Goal: Task Accomplishment & Management: Complete application form

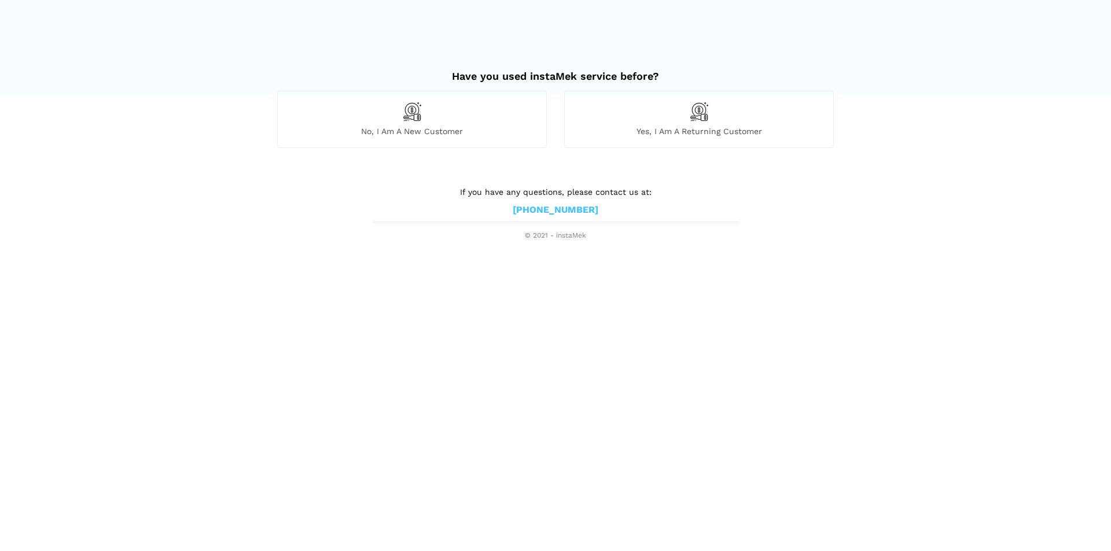
click at [403, 124] on div "No, I am a new customer" at bounding box center [412, 119] width 270 height 57
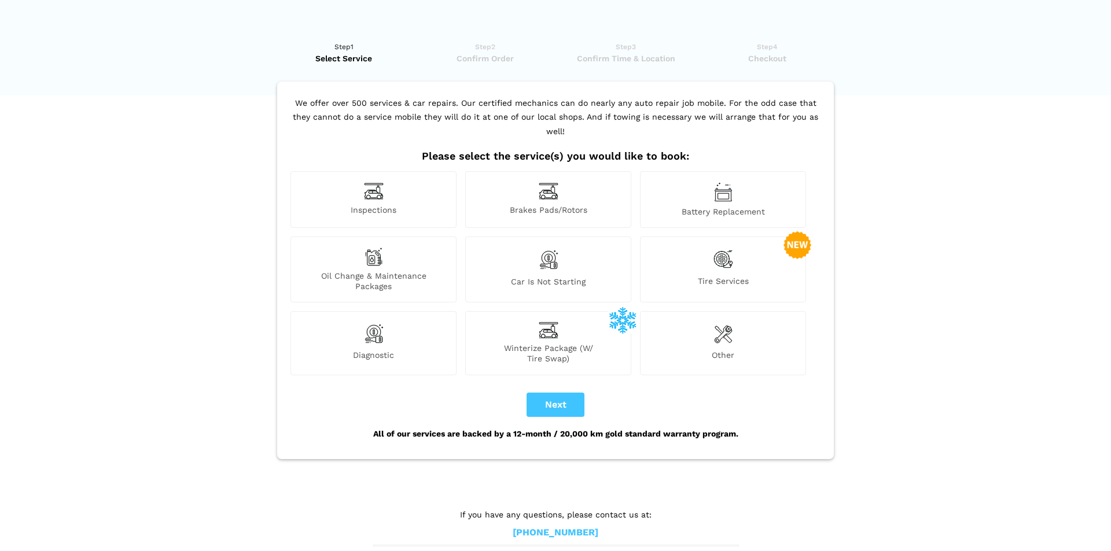
click at [734, 253] on div "Tire Services" at bounding box center [723, 270] width 166 height 66
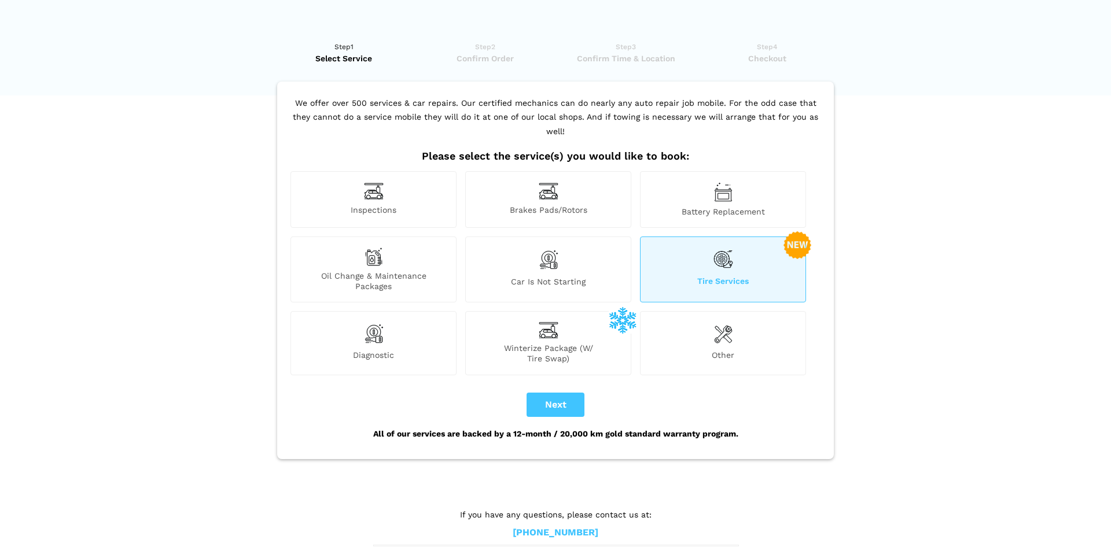
click at [723, 248] on img at bounding box center [723, 260] width 20 height 24
click at [554, 393] on button "Next" at bounding box center [556, 405] width 58 height 24
checkbox input "true"
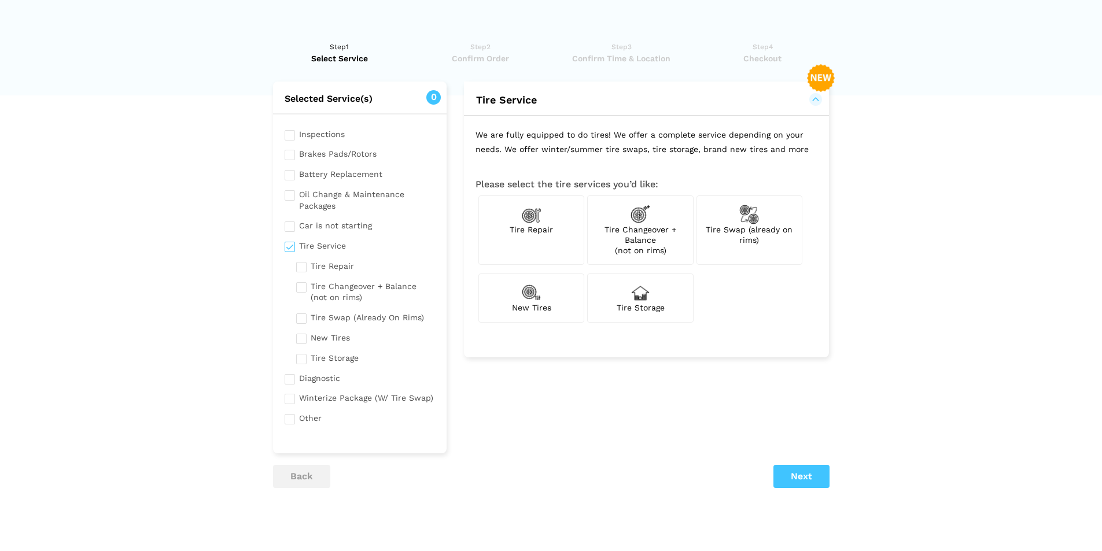
click at [752, 227] on span "Tire Swap (already on rims)" at bounding box center [749, 235] width 87 height 20
checkbox input "true"
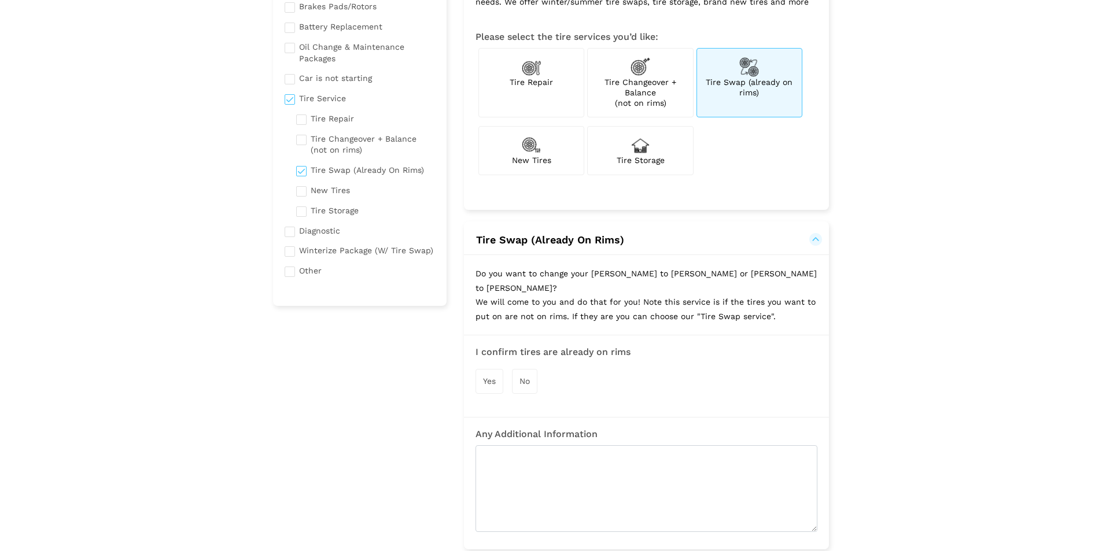
scroll to position [231, 0]
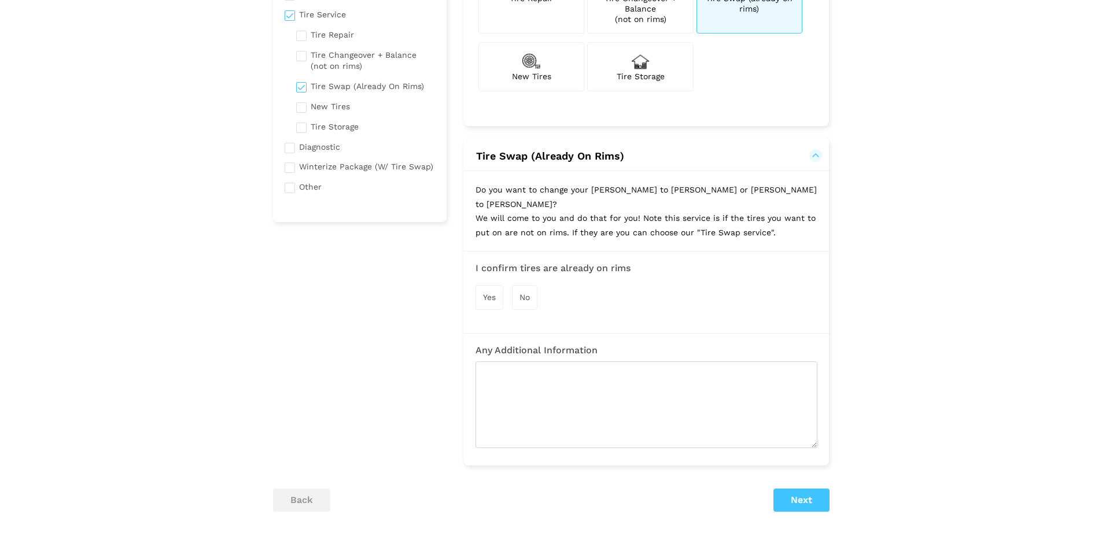
click at [490, 293] on span "Yes" at bounding box center [489, 297] width 13 height 9
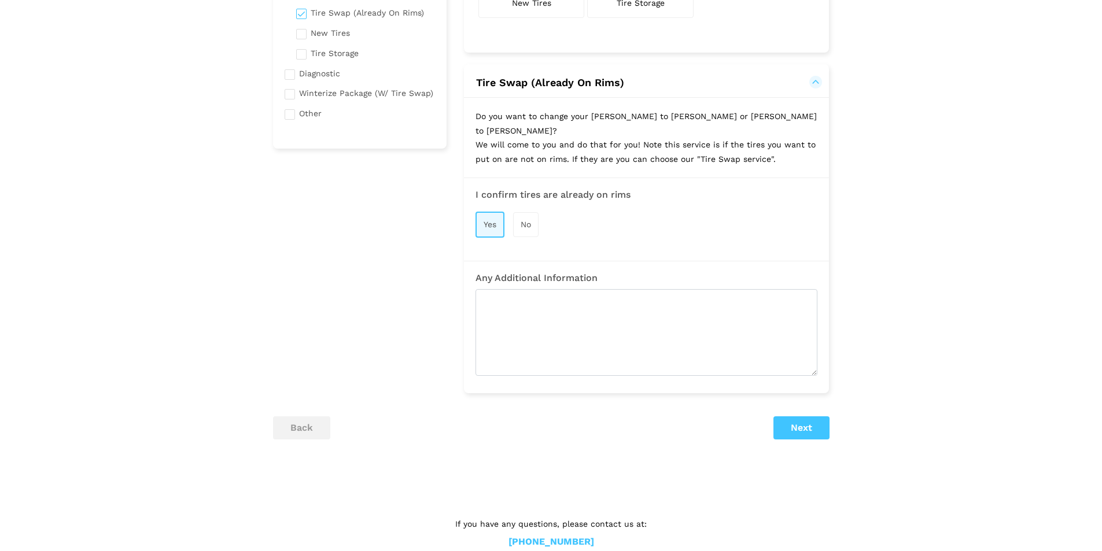
scroll to position [313, 0]
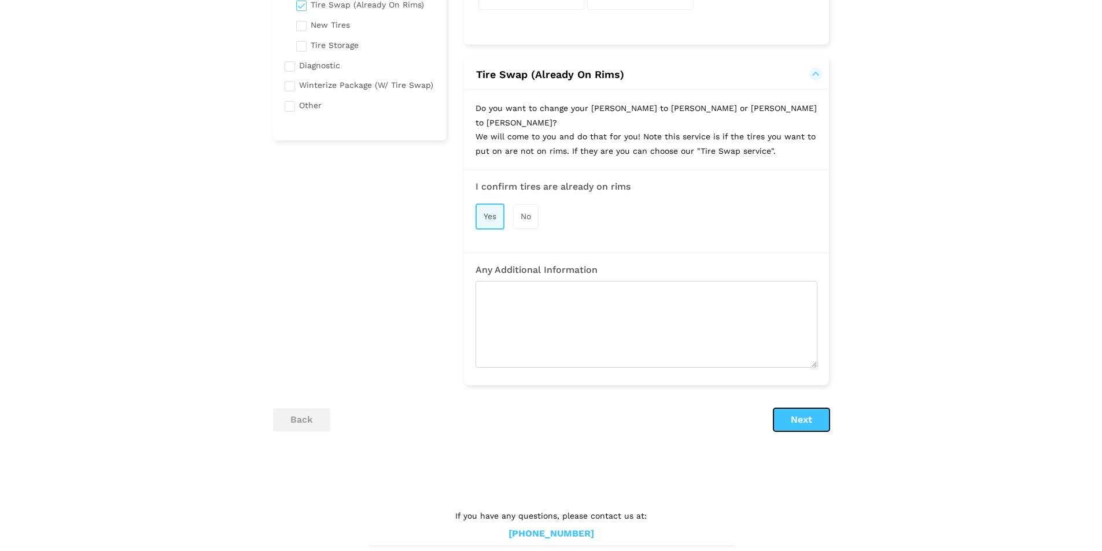
click at [799, 409] on button "Next" at bounding box center [802, 420] width 56 height 23
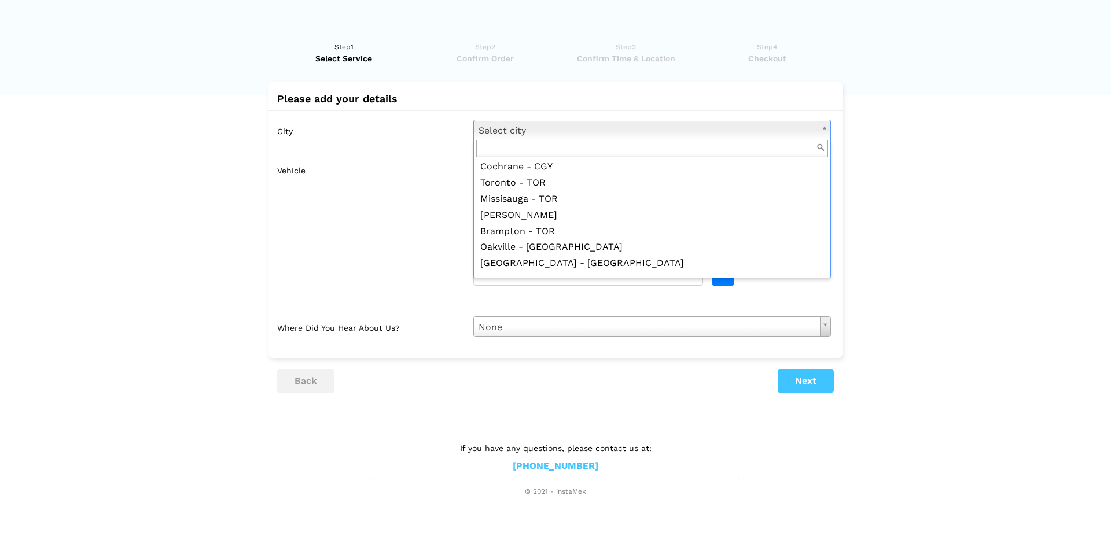
scroll to position [1432, 0]
drag, startPoint x: 539, startPoint y: 185, endPoint x: 525, endPoint y: 182, distance: 14.1
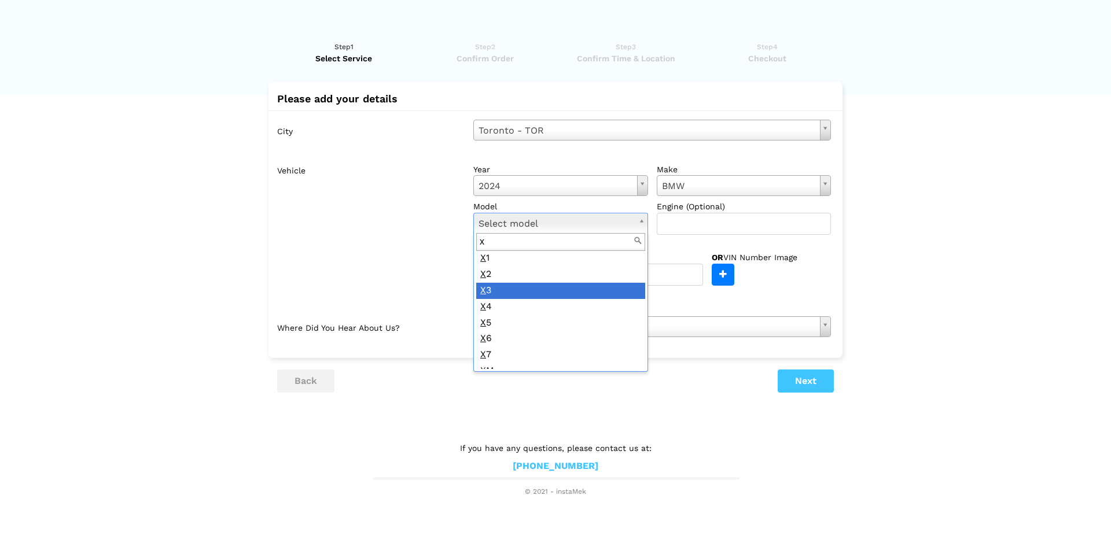
scroll to position [383, 0]
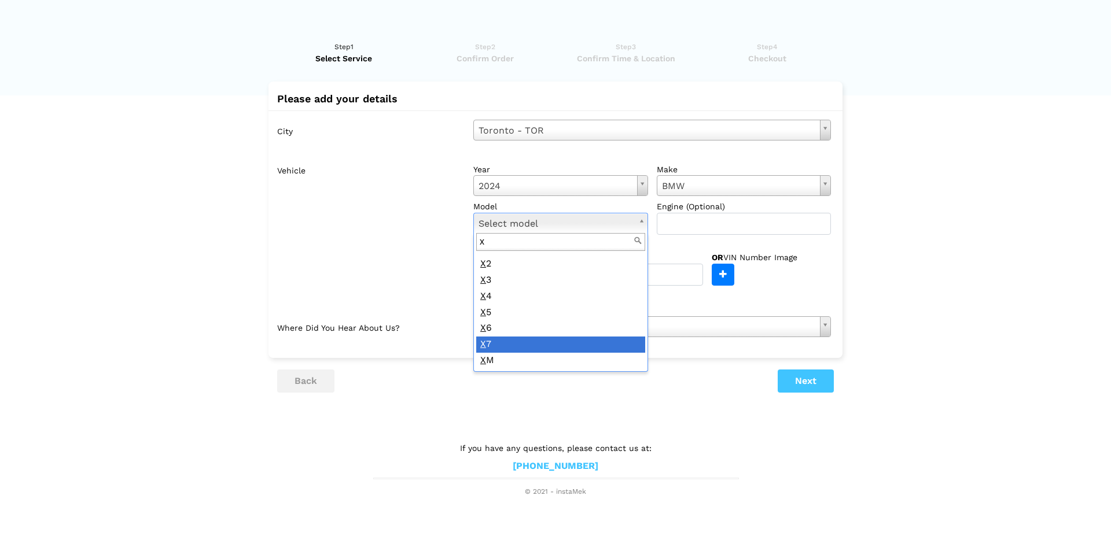
type input "x"
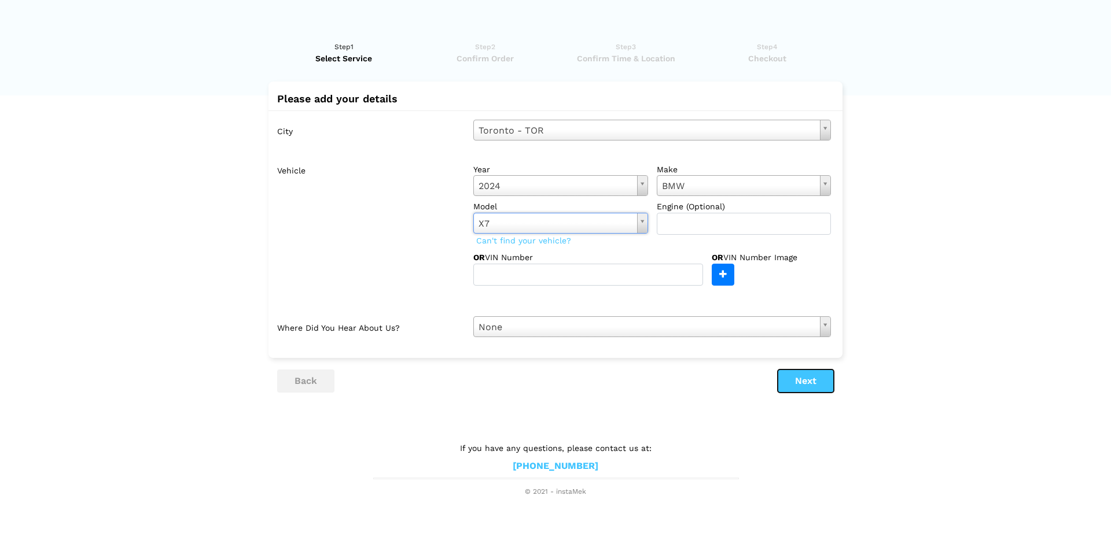
click at [810, 385] on button "Next" at bounding box center [806, 381] width 56 height 23
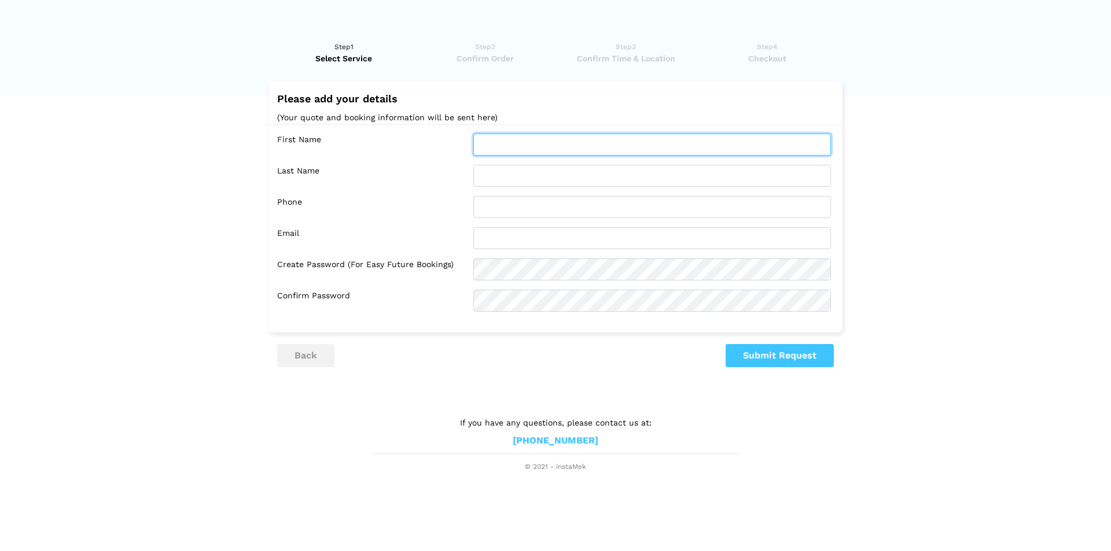
click at [523, 144] on input "text" at bounding box center [652, 145] width 358 height 22
type input "[PERSON_NAME]"
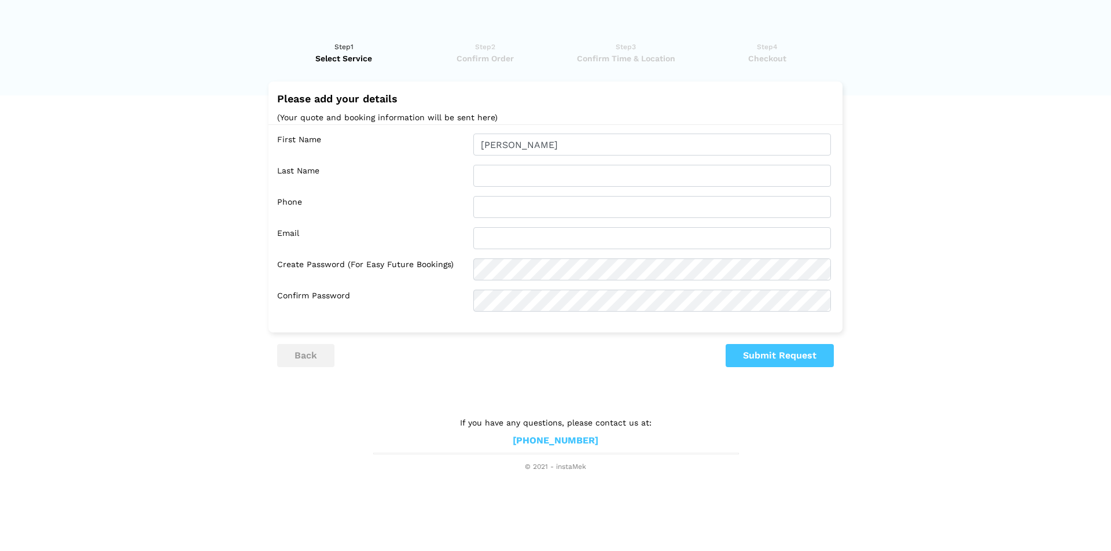
type input "Ternowetsky"
type input "4163188769"
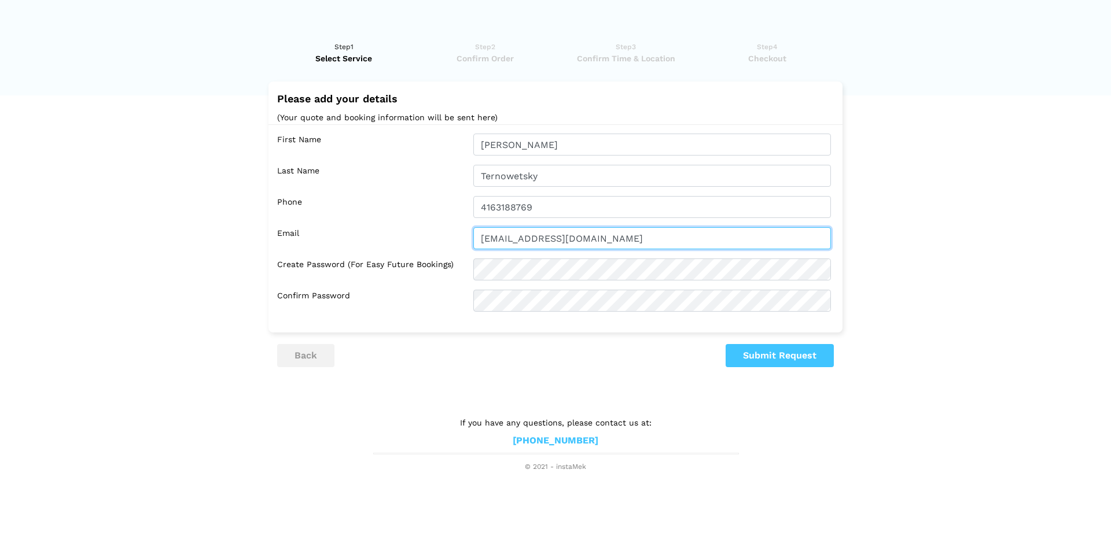
drag, startPoint x: 567, startPoint y: 240, endPoint x: 424, endPoint y: 235, distance: 143.0
click at [424, 235] on div "Email [EMAIL_ADDRESS][DOMAIN_NAME]" at bounding box center [558, 238] width 562 height 22
type input "[PERSON_NAME][EMAIL_ADDRESS][DOMAIN_NAME]"
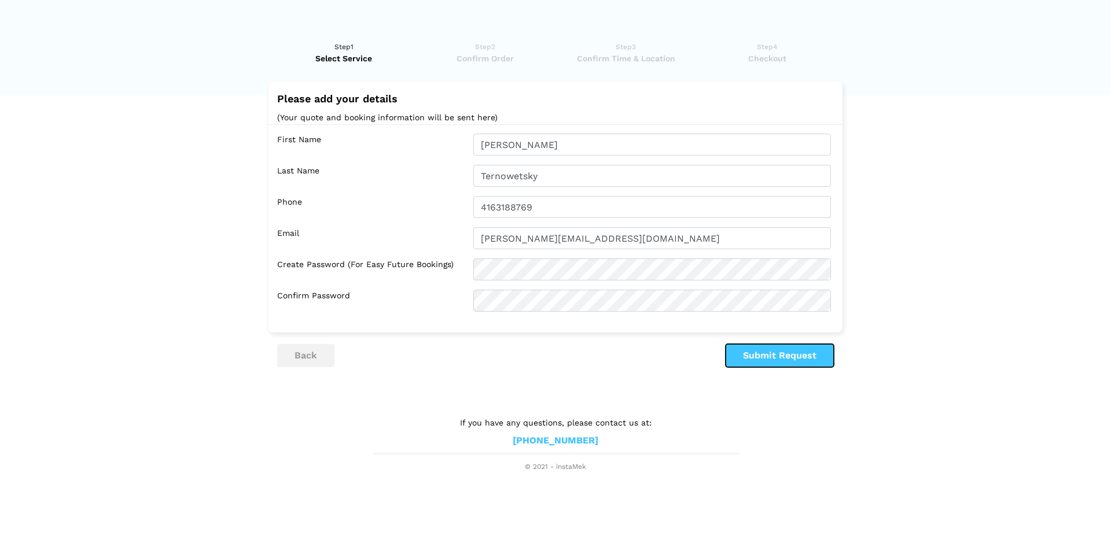
click at [768, 357] on button "Submit Request" at bounding box center [780, 355] width 108 height 23
click at [775, 354] on button "Submit Request" at bounding box center [780, 355] width 108 height 23
